Goal: Find specific page/section: Find specific page/section

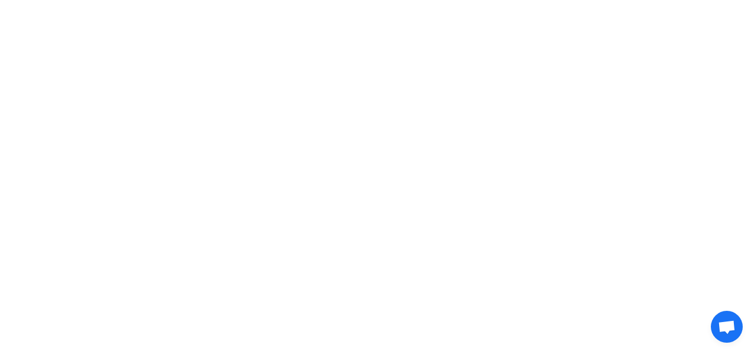
drag, startPoint x: 0, startPoint y: 0, endPoint x: 692, endPoint y: 58, distance: 694.5
click at [692, 34] on html at bounding box center [375, 17] width 751 height 34
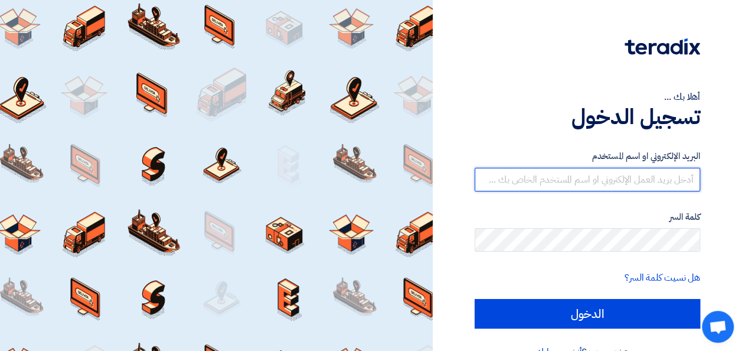
type input "[EMAIL_ADDRESS][DOMAIN_NAME]"
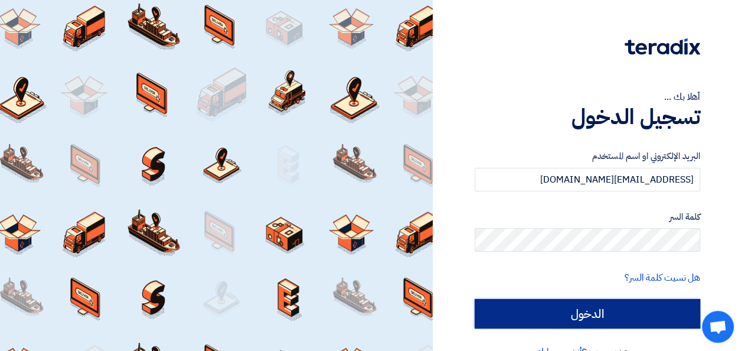
click at [601, 306] on input "الدخول" at bounding box center [588, 314] width 226 height 30
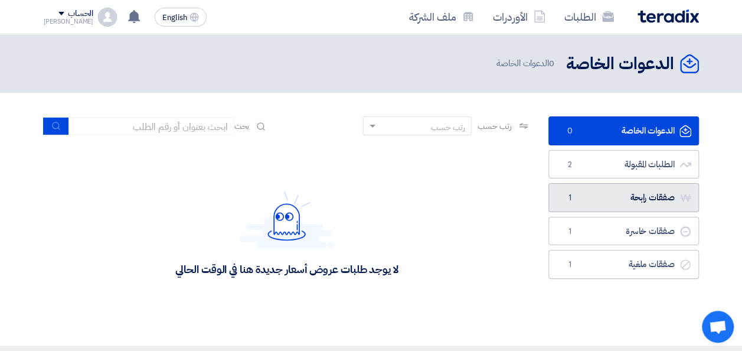
click at [606, 193] on link "صفقات رابحة صفقات رابحة 1" at bounding box center [624, 197] width 151 height 29
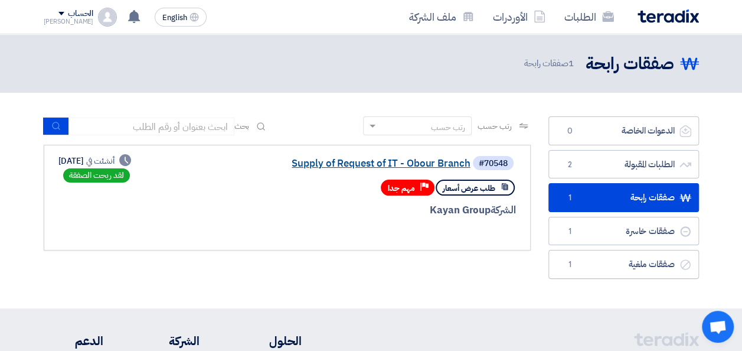
click at [345, 164] on link "Supply of Request of IT - Obour Branch" at bounding box center [352, 163] width 236 height 11
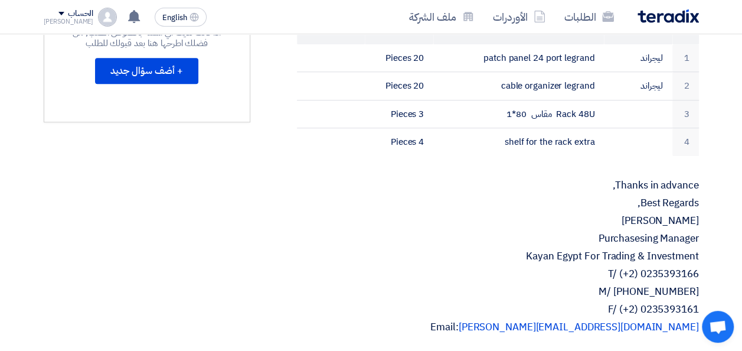
scroll to position [650, 0]
